Goal: Task Accomplishment & Management: Complete application form

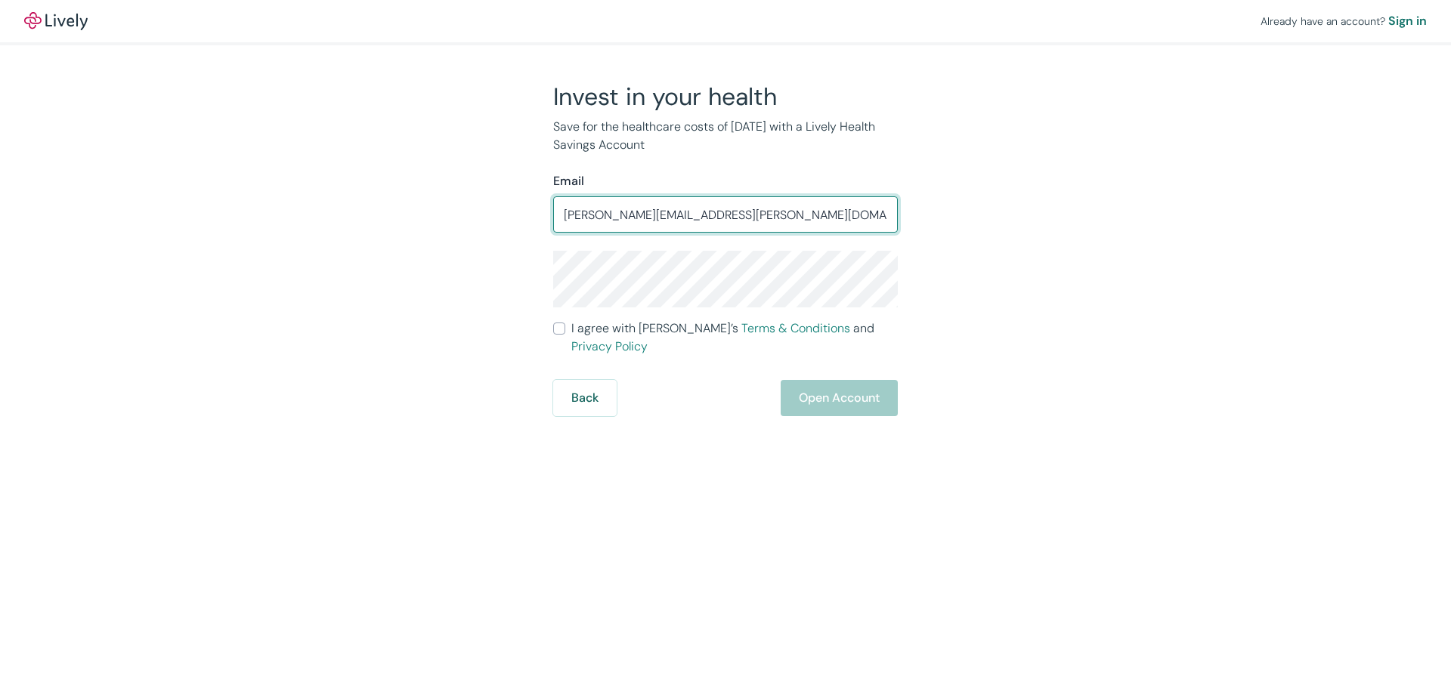
type input "cindy.wilkerson@gmail.com"
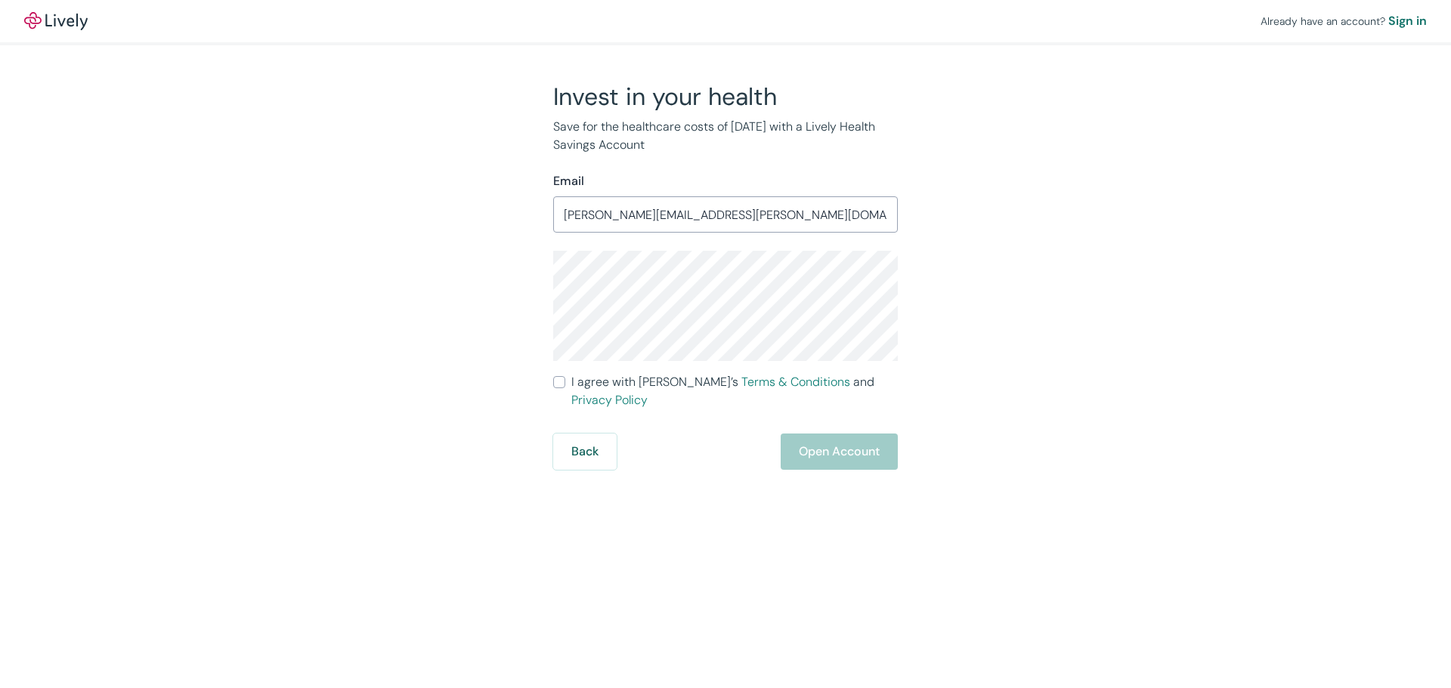
click at [555, 386] on input "I agree with Lively’s Terms & Conditions and Privacy Policy" at bounding box center [559, 382] width 12 height 12
checkbox input "true"
click at [837, 441] on button "Open Account" at bounding box center [839, 452] width 117 height 36
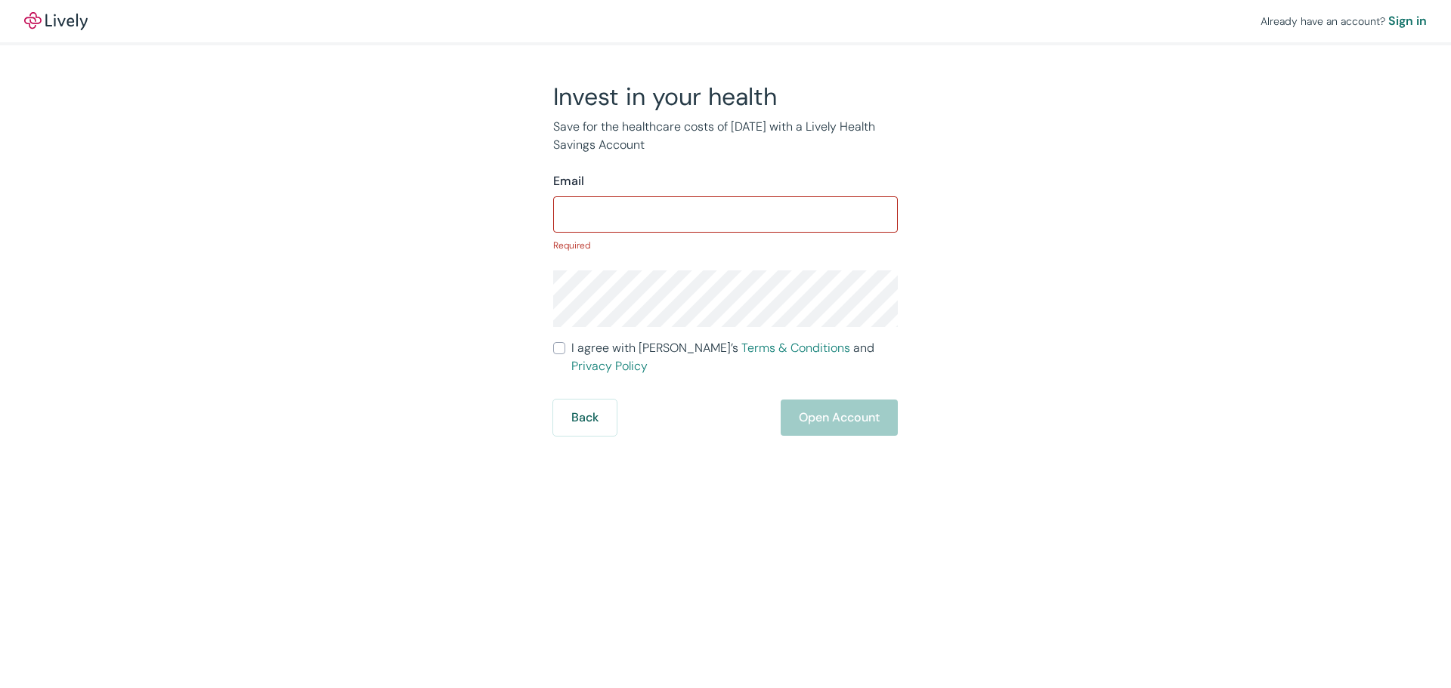
click at [676, 211] on input "Email" at bounding box center [725, 214] width 345 height 30
click at [570, 206] on input "Email" at bounding box center [725, 214] width 345 height 30
paste input "[EMAIL_ADDRESS][DOMAIN_NAME]"
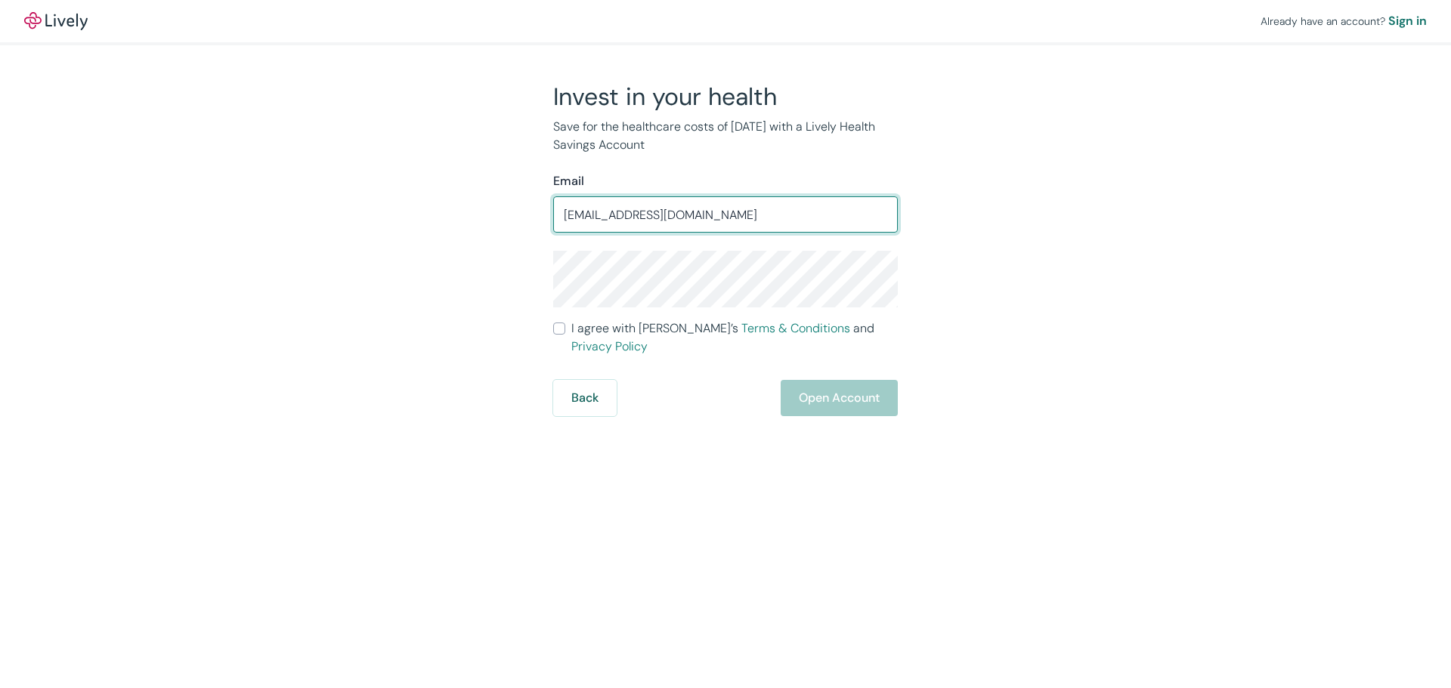
type input "[EMAIL_ADDRESS][DOMAIN_NAME]"
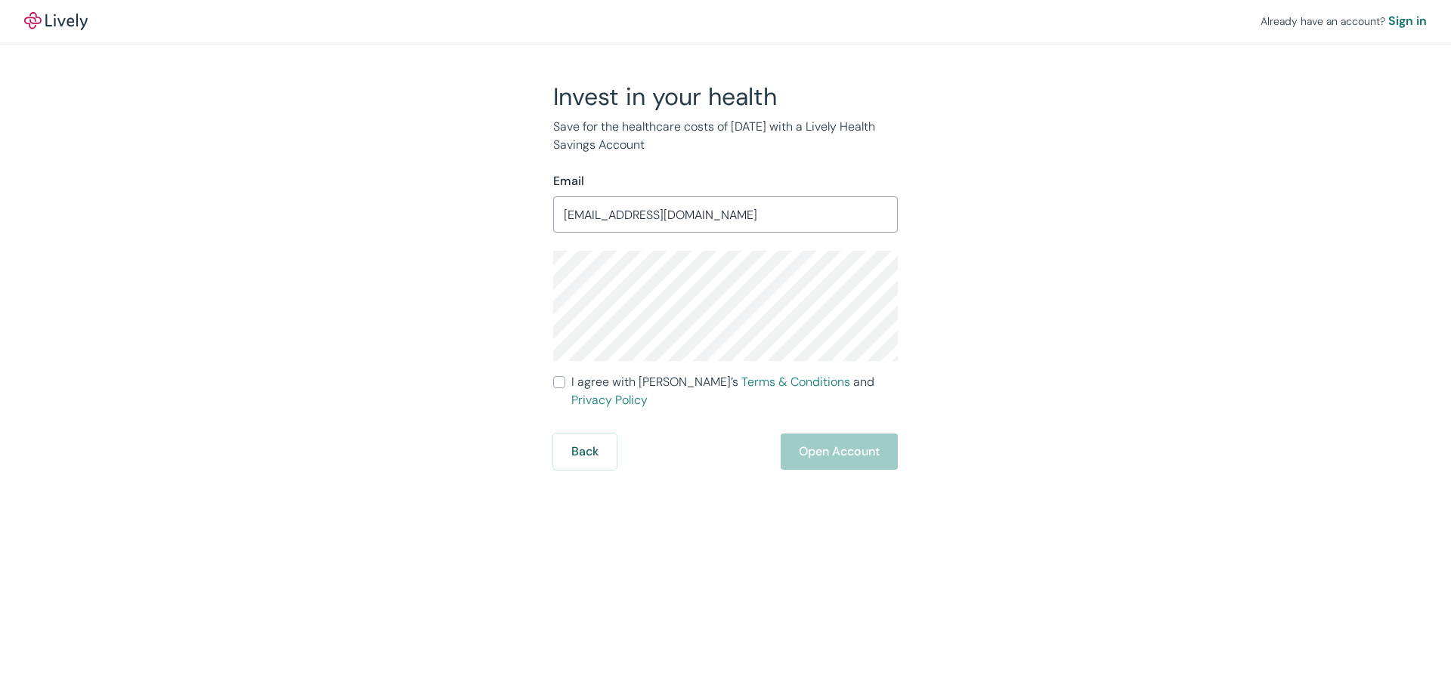
click at [564, 384] on input "I agree with Lively’s Terms & Conditions and Privacy Policy" at bounding box center [559, 382] width 12 height 12
checkbox input "true"
click at [836, 434] on button "Open Account" at bounding box center [839, 452] width 117 height 36
